Goal: Task Accomplishment & Management: Use online tool/utility

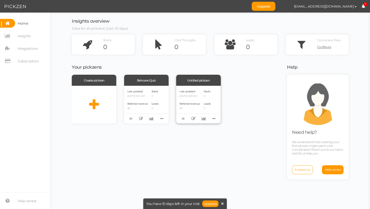
click at [182, 85] on div "Untitled pickzen" at bounding box center [198, 80] width 45 height 11
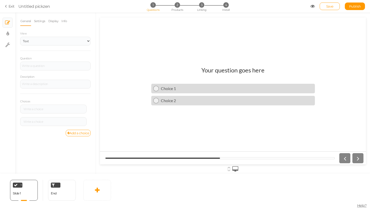
click at [4, 4] on section "Exit Untitled pickzen 1 Questions 2 Products 3 Linking 4 Install Save Publish" at bounding box center [185, 6] width 370 height 13
click at [15, 5] on section "Exit Untitled pickzen 1 Questions 2 Products 3 Linking 4 Install Save Publish" at bounding box center [185, 6] width 370 height 13
click at [9, 6] on link "Exit" at bounding box center [10, 6] width 10 height 5
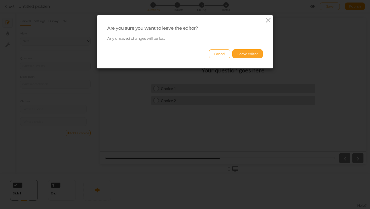
click at [245, 52] on button "Leave editor" at bounding box center [248, 53] width 30 height 9
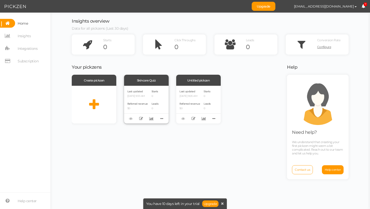
click at [150, 100] on div "Last updated [DATE] 9:33 AM Referred revenue $0 Starts 0 Leads 0" at bounding box center [146, 105] width 45 height 38
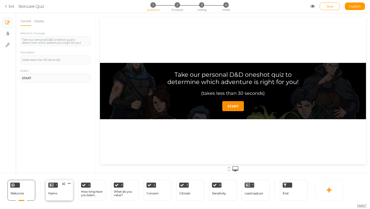
click at [68, 188] on div "1 Name × Define the conditions to show this slide. Clone Change type Delete" at bounding box center [60, 190] width 28 height 21
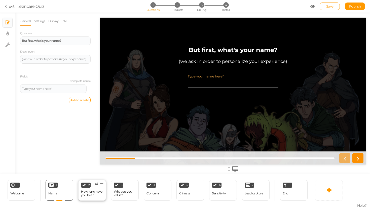
click at [92, 190] on div "How long have you been playing D&D?" at bounding box center [92, 193] width 22 height 9
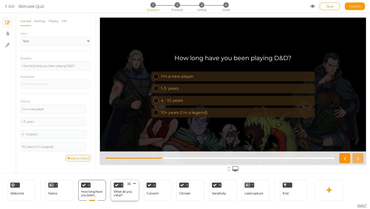
click at [128, 190] on div "What do you value?" at bounding box center [125, 193] width 22 height 7
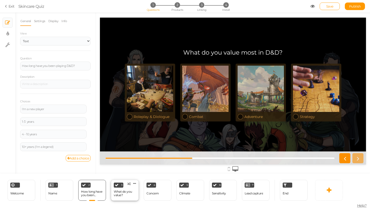
select select "2"
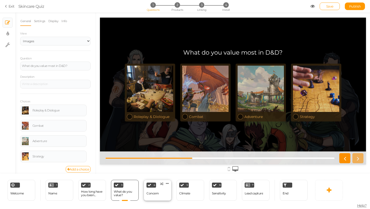
click at [159, 187] on div "4 Concern × Define the conditions to show this slide. Clone Change type Delete" at bounding box center [158, 190] width 28 height 21
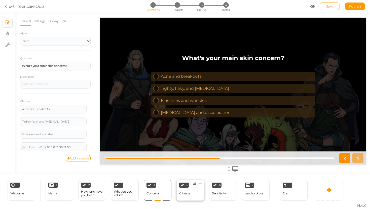
click at [183, 190] on div "Climate" at bounding box center [184, 193] width 11 height 9
select select "2"
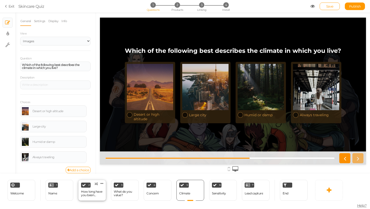
click at [94, 196] on div "How long have you been playing D&D?" at bounding box center [92, 193] width 22 height 7
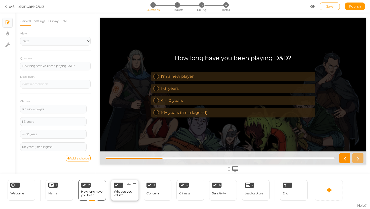
click at [112, 192] on div "3 What do you value? × Define the conditions to show this slide. Clone Change t…" at bounding box center [125, 190] width 28 height 21
select select "2"
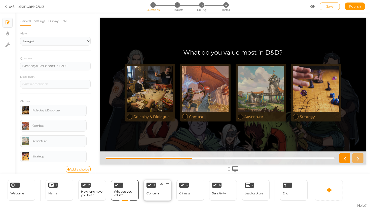
click at [145, 194] on div "4 Concern × Define the conditions to show this slide. Clone Change type Delete" at bounding box center [158, 190] width 28 height 21
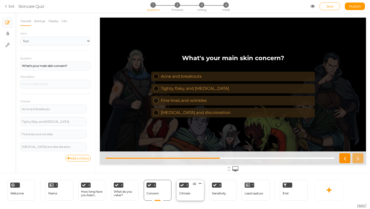
click at [188, 188] on div "5 Climate × Define the conditions to show this slide. Clone Change type Delete" at bounding box center [191, 190] width 28 height 21
select select "2"
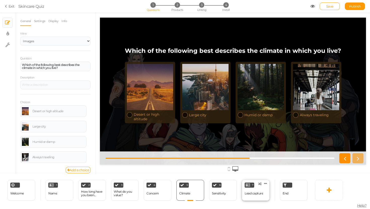
click at [245, 193] on div "Lead capture" at bounding box center [254, 194] width 18 height 4
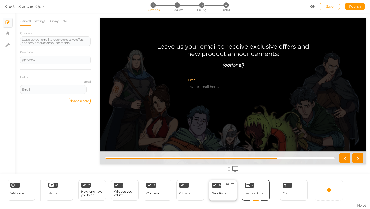
click at [228, 193] on div "6 Sensitivity × Define the conditions to show this slide. Clone Change type Del…" at bounding box center [223, 190] width 28 height 21
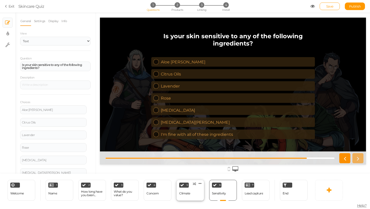
click at [196, 189] on div "5 Climate × Define the conditions to show this slide. Clone Change type Delete" at bounding box center [191, 190] width 28 height 21
select select "2"
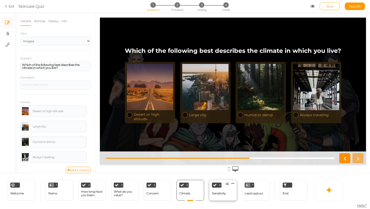
click at [217, 191] on div "Sensitivity" at bounding box center [219, 193] width 14 height 9
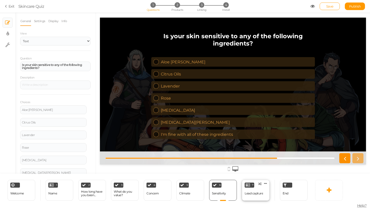
click at [245, 190] on div "Lead capture" at bounding box center [254, 193] width 18 height 9
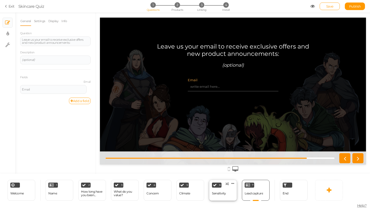
click at [232, 186] on div "6 Sensitivity × Define the conditions to show this slide. Clone Change type Del…" at bounding box center [223, 190] width 28 height 21
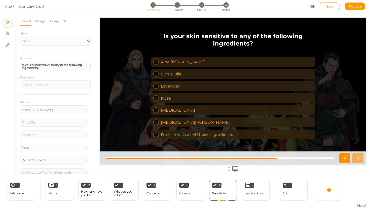
click at [206, 188] on div "5 Climate × Define the conditions to show this slide. Clone Change type Delete" at bounding box center [190, 190] width 33 height 21
click at [283, 183] on div "End" at bounding box center [294, 190] width 28 height 21
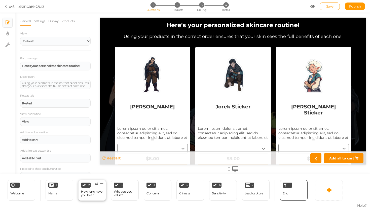
click at [96, 191] on div "How long have you been playing D&D?" at bounding box center [92, 193] width 22 height 7
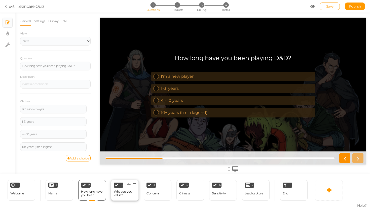
click at [126, 191] on div "What do you value?" at bounding box center [125, 193] width 22 height 7
select select "2"
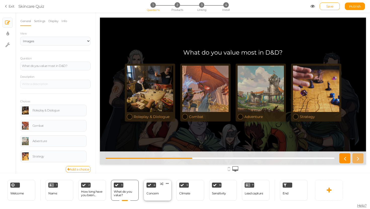
click at [151, 191] on div "Concern" at bounding box center [153, 193] width 12 height 9
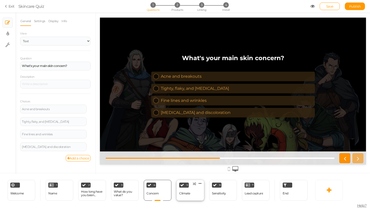
click at [183, 192] on div "Climate" at bounding box center [184, 193] width 11 height 9
select select "2"
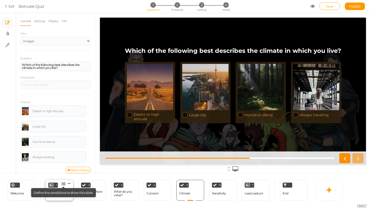
click at [63, 183] on icon at bounding box center [63, 184] width 3 height 3
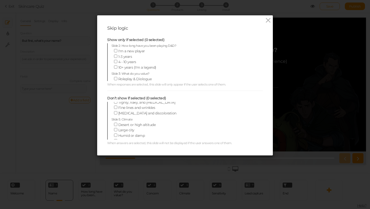
scroll to position [71, 0]
click at [136, 173] on div "Skip logic Show only if selected (0 selected) Slide 2: How long have you been p…" at bounding box center [185, 104] width 370 height 209
click at [267, 19] on icon at bounding box center [268, 21] width 7 height 8
